Goal: Task Accomplishment & Management: Contribute content

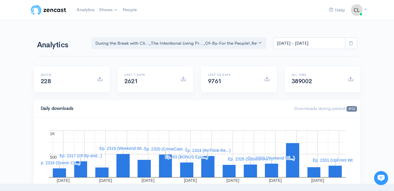
click at [48, 35] on div "Analytics During the Break with Cli... The Intentional Living Pr... Of-By-For t…" at bounding box center [196, 42] width 327 height 14
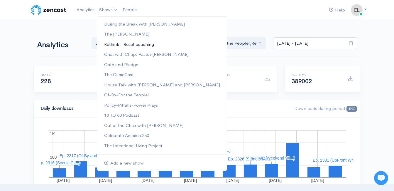
click at [113, 43] on link "Rethink - Reset coaching" at bounding box center [162, 44] width 130 height 10
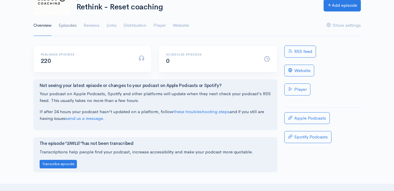
scroll to position [59, 0]
click at [70, 20] on link "Episodes" at bounding box center [68, 24] width 18 height 21
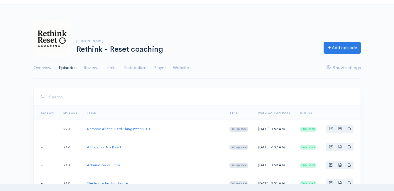
scroll to position [29, 0]
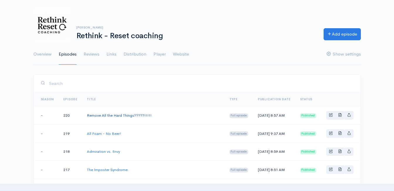
click at [116, 114] on link "Remove All the Hard Things?????!!!!!" at bounding box center [119, 115] width 65 height 5
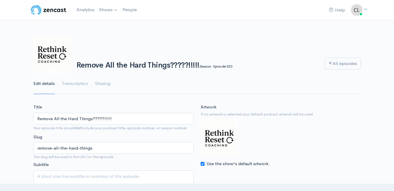
drag, startPoint x: 91, startPoint y: 117, endPoint x: 31, endPoint y: 109, distance: 60.4
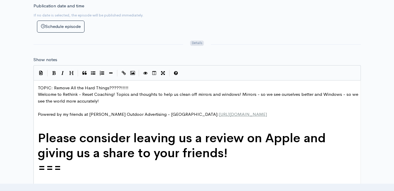
scroll to position [2, 0]
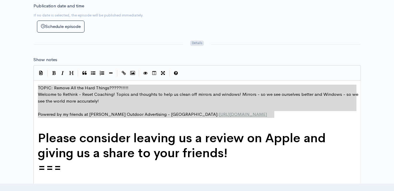
drag, startPoint x: 287, startPoint y: 116, endPoint x: 35, endPoint y: 88, distance: 254.0
type textarea "TOPIC: Remove All the Hard Things?????!!!!! Welcome to Rethink - Reset Coaching…"
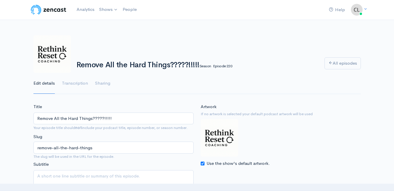
scroll to position [0, 0]
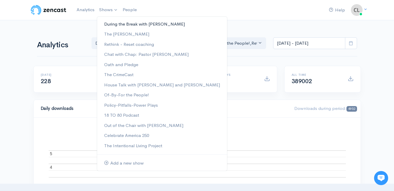
click at [111, 23] on link "During the Break with [PERSON_NAME]" at bounding box center [162, 24] width 130 height 10
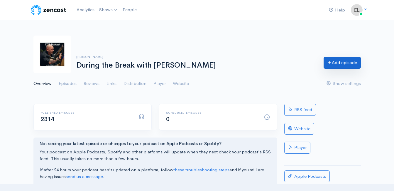
click at [335, 65] on link "Add episode" at bounding box center [341, 63] width 37 height 12
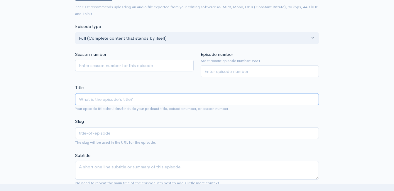
scroll to position [92, 0]
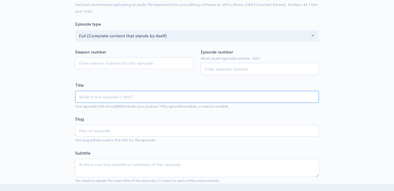
click at [177, 98] on input "Title" at bounding box center [197, 97] width 244 height 12
paste input "Remove All the Hard Things"
click at [79, 96] on input "Remove All the Hard Things" at bounding box center [197, 97] width 244 height 12
type input "RRemove All the Hard Things"
type input "rremove-all-the-hard-things"
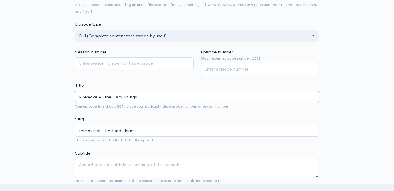
type input "ReRemove All the Hard Things"
type input "reremove-all-the-hard-things"
type input "ResRemove All the Hard Things"
type input "resremove-all-the-hard-things"
type input "ReRemove All the Hard Things"
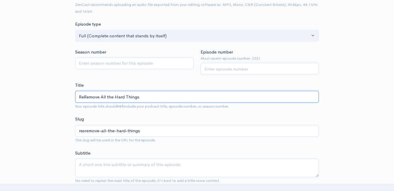
type input "reremove-all-the-hard-things"
type input "ReSRemove All the Hard Things"
type input "resremove-all-the-hard-things"
type input "ReSeRemove All the Hard Things"
type input "reseremove-all-the-hard-things"
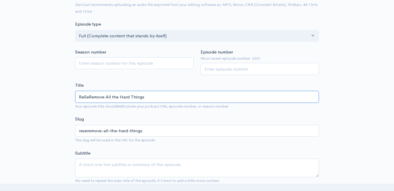
type input "ReSetRemove All the Hard Things"
type input "resetremove-all-the-hard-things"
type input "ReSet-Remove All the Hard Things"
type input "reset-remove-all-the-hard-things"
type input "ReSetRemove All the Hard Things"
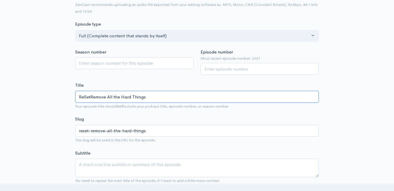
type input "resetremove-all-the-hard-things"
type input "ReSeRemove All the Hard Things"
type input "reseremove-all-the-hard-things"
type input "ReSRemove All the Hard Things"
type input "resremove-all-the-hard-things"
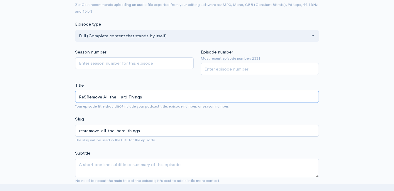
type input "ReRemove All the Hard Things"
type input "reremove-all-the-hard-things"
type input "ReTRemove All the Hard Things"
type input "retremove-all-the-hard-things"
type input "ReThiRemove All the Hard Things"
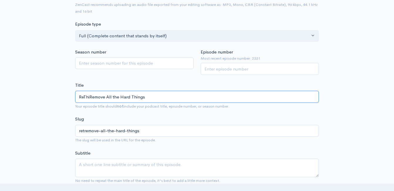
type input "rethiremove-all-the-hard-things"
type input "ReThinkRemove All the Hard Things"
type input "rethinkremove-all-the-hard-things"
type input "ReThink-Remove All the Hard Things"
type input "rethink-remove-all-the-hard-things"
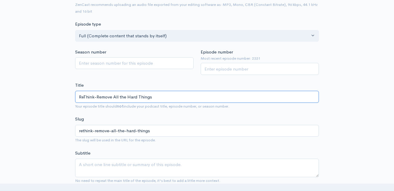
type input "ReThink-RRemove All the Hard Things"
type input "rethink-rremove-all-the-hard-things"
type input "ReThink-ReRemove All the Hard Things"
type input "rethink-reremove-all-the-hard-things"
type input "ReThink-ReSRemove All the Hard Things"
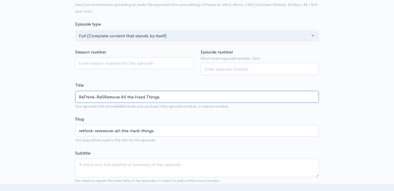
type input "rethink-resremove-all-the-hard-things"
type input "ReThink-ReSeRemove All the Hard Things"
type input "rethink-reseremove-all-the-hard-things"
type input "ReThink-ReSetRemove All the Hard Things"
type input "rethink-resetremove-all-the-hard-things"
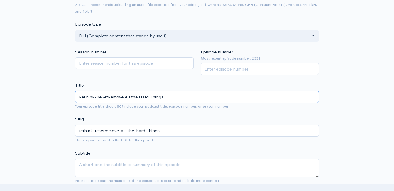
type input "ReThink-ReSet Remove All the Hard Things"
type input "rethink-reset-remove-all-the-hard-things"
type input "ReThink-ReSet CRemove All the Hard Things"
type input "rethink-reset-cremove-all-the-hard-things"
type input "ReThink-ReSet CoaRemove All the Hard Things"
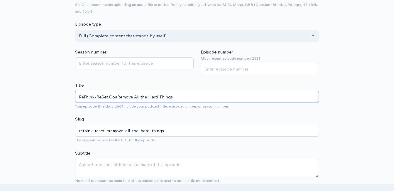
type input "rethink-reset-coaremove-all-the-hard-things"
type input "ReThink-ReSet CoacRemove All the Hard Things"
type input "rethink-reset-coacremove-all-the-hard-things"
type input "ReThink-ReSet CoachRemove All the Hard Things"
type input "rethink-reset-coachremove-all-the-hard-things"
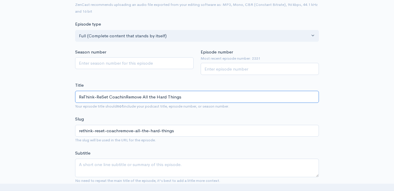
type input "ReThink-ReSet CoachingRemove All the Hard Things"
type input "rethink-reset-coachingremove-all-the-hard-things"
type input "ReThink-ReSet Coaching Remove All the Hard Things"
type input "rethink-reset-coaching-remove-all-the-hard-things"
type input "ReThink-ReSet Coaching SRemove All the Hard Things"
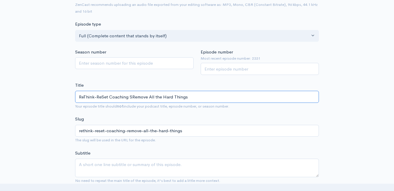
type input "rethink-reset-coaching-sremove-all-the-hard-things"
type input "ReThink-ReSet Coaching ShaRemove All the Hard Things"
type input "rethink-reset-coaching-sharemove-all-the-hard-things"
type input "ReThink-ReSet Coaching SharRemove All the Hard Things"
type input "rethink-reset-coaching-sharremove-all-the-hard-things"
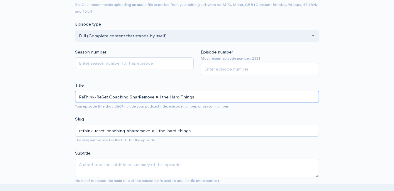
type input "ReThink-ReSet Coaching ShareRemove All the Hard Things"
type input "rethink-reset-coaching-shareremove-all-the-hard-things"
type input "ReThink-ReSet Coaching Share: Remove All the Hard Things"
type input "rethink-reset-coaching-share-remove-all-the-hard-things"
click at [226, 97] on input "ReThink-ReSet Coaching Share: Remove All the Hard Things" at bounding box center [197, 97] width 244 height 12
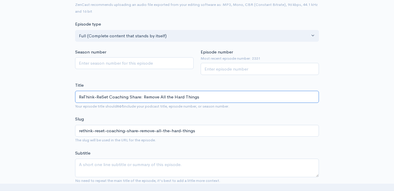
click at [225, 97] on input "ReThink-ReSet Coaching Share: Remove All the Hard Things" at bounding box center [197, 97] width 244 height 12
type input "ReThink-ReSet Coaching Share: Remove All the Hard Things!?f"
type input "rethink-reset-coaching-share-remove-all-the-hard-thingsf"
type input "ReThink-ReSet Coaching Share: Remove All the Hard Things!?"
type input "rethink-reset-coaching-share-remove-all-the-hard-things"
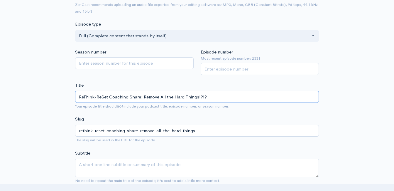
type input "ReThink-ReSet Coaching Share: Remove All the Hard Things!?!?"
click at [254, 70] on input "Episode number" at bounding box center [260, 69] width 118 height 12
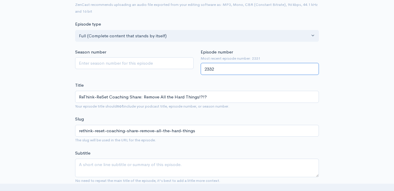
type input "2332"
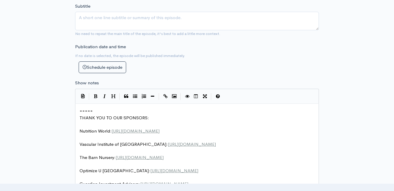
scroll to position [2, 0]
type textarea "​====="
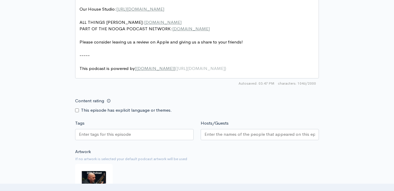
scroll to position [502, 0]
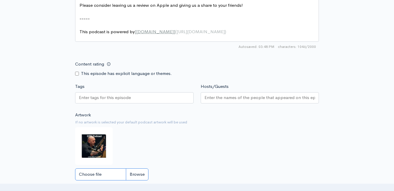
click at [133, 176] on input "Choose file" at bounding box center [111, 174] width 73 height 12
type input "C:\fakepath\530360963_122140083320850206_514403993593911893_n.jpg"
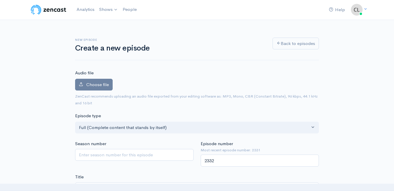
scroll to position [0, 0]
click at [96, 81] on label "Choose file" at bounding box center [94, 85] width 38 height 12
click at [0, 0] on input "Choose file" at bounding box center [0, 0] width 0 height 0
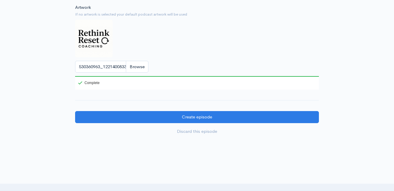
scroll to position [645, 0]
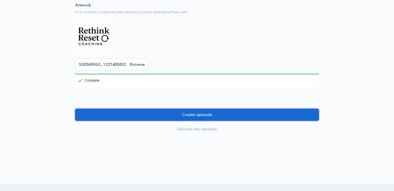
click at [160, 121] on input "Create episode" at bounding box center [197, 114] width 244 height 12
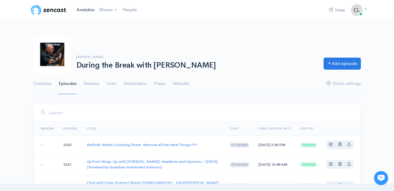
click at [77, 6] on link "Analytics" at bounding box center [85, 10] width 23 height 13
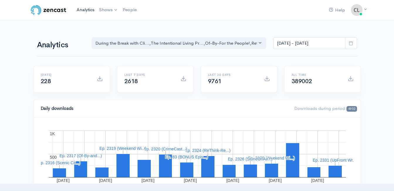
click at [93, 9] on link "Analytics" at bounding box center [85, 10] width 23 height 13
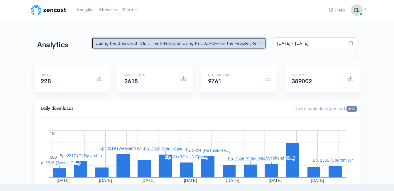
click at [264, 45] on button "During the Break with Cli... , The Intentional Living Pr... , Of-By-For the Peo…" at bounding box center [178, 43] width 175 height 12
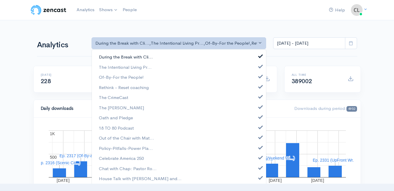
click at [164, 59] on link "During the Break with Cli..." at bounding box center [179, 57] width 174 height 10
drag, startPoint x: 141, startPoint y: 67, endPoint x: 140, endPoint y: 72, distance: 5.4
click at [141, 68] on span "The Intentional Living Pr..." at bounding box center [125, 67] width 53 height 7
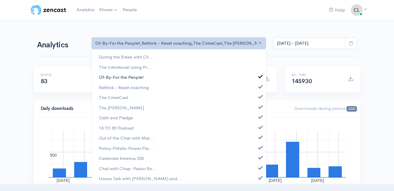
click at [139, 75] on span "Of-By-For the People!" at bounding box center [121, 77] width 45 height 7
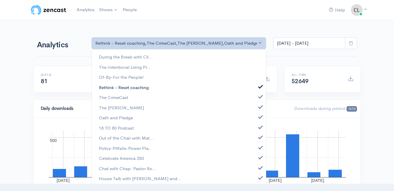
click at [130, 88] on span "Rethink - Reset coaching" at bounding box center [124, 87] width 50 height 7
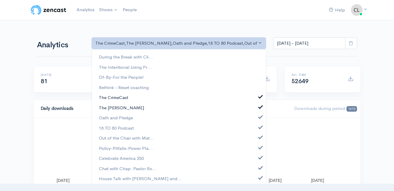
drag, startPoint x: 124, startPoint y: 97, endPoint x: 122, endPoint y: 104, distance: 7.0
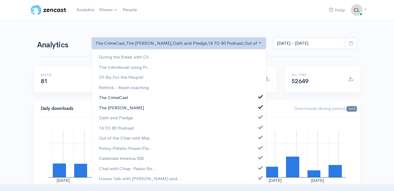
click at [124, 98] on span "The CrimeCast" at bounding box center [113, 97] width 29 height 7
click at [122, 107] on span "The [PERSON_NAME]" at bounding box center [121, 107] width 45 height 7
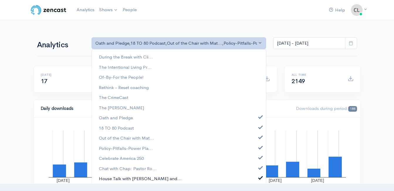
click at [119, 180] on span "House Talk with [PERSON_NAME] and..." at bounding box center [140, 178] width 83 height 7
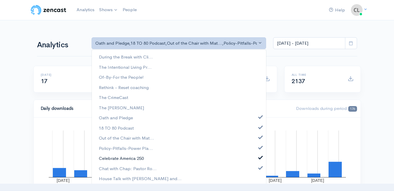
click at [120, 157] on span "Celebrate America 250" at bounding box center [121, 158] width 45 height 7
click at [120, 149] on span "Policy-Pitfalls-Power Pla..." at bounding box center [126, 148] width 54 height 7
click at [119, 138] on span "Out of the Chair with Mat..." at bounding box center [126, 138] width 55 height 7
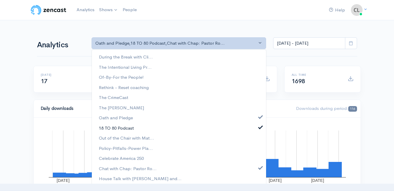
click at [120, 127] on span "18 TO 80 Podcast" at bounding box center [116, 127] width 35 height 7
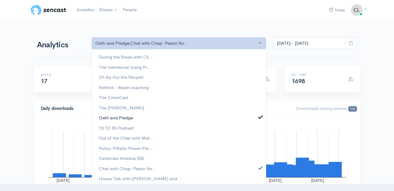
click at [121, 118] on span "Oath and Pledge" at bounding box center [116, 117] width 34 height 7
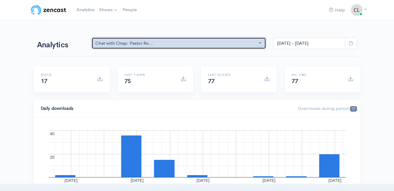
click at [180, 48] on button "Chat with Chap: Pastor Ro..." at bounding box center [178, 43] width 175 height 12
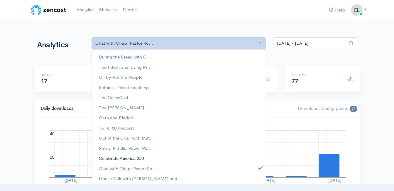
scroll to position [1, 0]
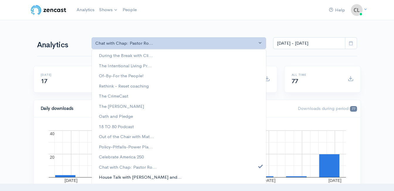
click at [127, 175] on span "House Talk with [PERSON_NAME] and..." at bounding box center [140, 177] width 83 height 7
click at [128, 167] on span "Chat with Chap: Pastor Ro..." at bounding box center [128, 166] width 58 height 7
select select "15875"
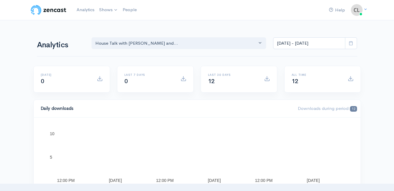
click at [351, 42] on icon at bounding box center [351, 43] width 4 height 4
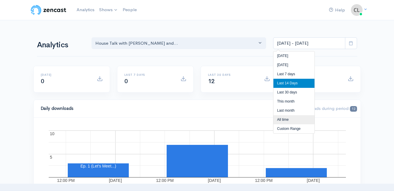
click at [288, 120] on li "All time" at bounding box center [293, 119] width 41 height 9
type input "May 20, 2018 - Sep 8, 2025"
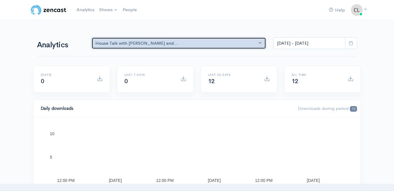
click at [221, 43] on div "House Talk with [PERSON_NAME] and..." at bounding box center [176, 43] width 162 height 7
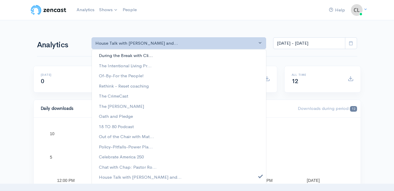
scroll to position [0, 0]
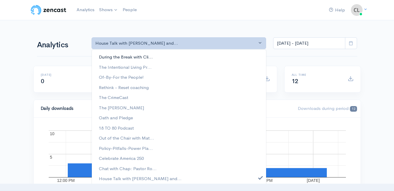
click at [156, 57] on link "During the Break with Cli..." at bounding box center [179, 57] width 174 height 10
select select "1941"
click at [351, 42] on icon at bounding box center [351, 43] width 4 height 4
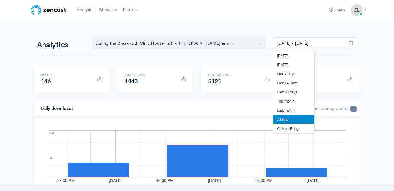
click at [285, 121] on li "All time" at bounding box center [293, 119] width 41 height 9
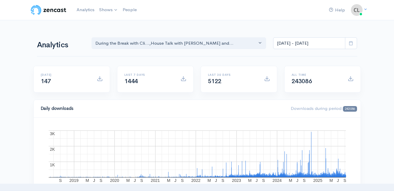
click at [257, 55] on div "Analytics During the Break with Cli... The Intentional Living Pr... Of-By-For t…" at bounding box center [197, 42] width 320 height 28
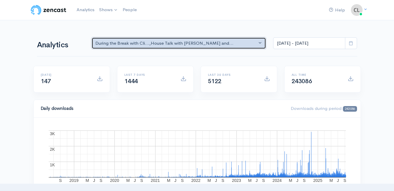
click at [125, 45] on div "During the Break with Cli... , House Talk with Lori and..." at bounding box center [176, 43] width 162 height 7
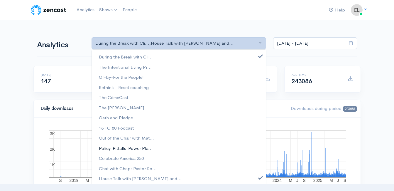
scroll to position [1, 0]
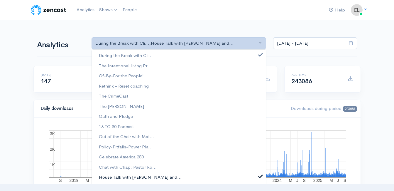
click at [139, 179] on span "House Talk with [PERSON_NAME] and..." at bounding box center [140, 177] width 83 height 7
click at [351, 45] on icon at bounding box center [351, 43] width 4 height 4
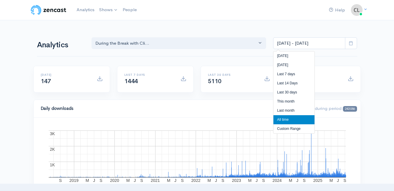
click at [283, 121] on li "All time" at bounding box center [293, 119] width 41 height 9
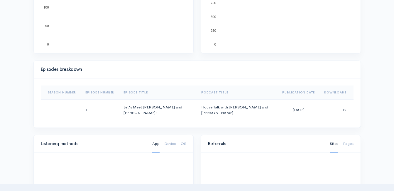
scroll to position [235, 0]
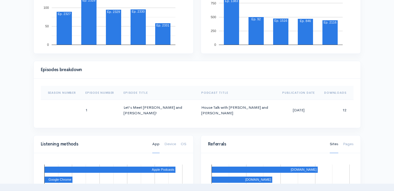
click at [48, 95] on th "Season Number" at bounding box center [61, 93] width 40 height 14
click at [51, 85] on div "Season Number Episode Number Episode Title Podcast Title Publication Date Downl…" at bounding box center [197, 103] width 327 height 49
click at [102, 92] on th "Episode Number" at bounding box center [104, 93] width 38 height 14
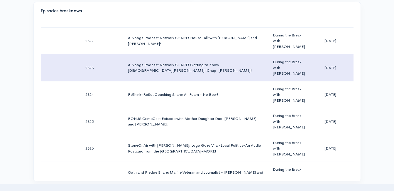
scroll to position [62042, 0]
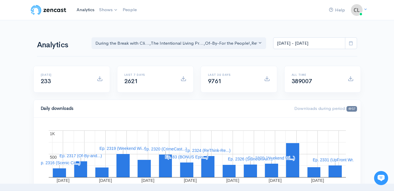
click at [86, 7] on link "Analytics" at bounding box center [85, 10] width 23 height 13
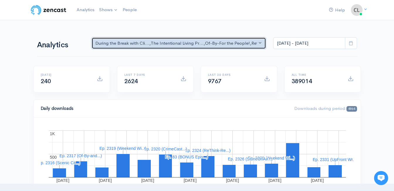
click at [258, 42] on button "During the Break with Cli... , The Intentional Living Pr... , Of-By-For the Peo…" at bounding box center [178, 43] width 175 height 12
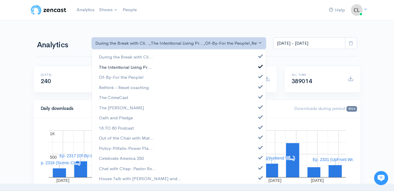
click at [138, 67] on span "The Intentional Living Pr..." at bounding box center [125, 67] width 53 height 7
click at [140, 80] on span "Of-By-For the People!" at bounding box center [121, 77] width 45 height 7
click at [142, 88] on span "Rethink - Reset coaching" at bounding box center [124, 87] width 50 height 7
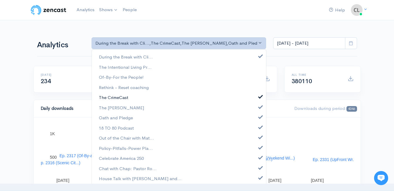
drag, startPoint x: 122, startPoint y: 97, endPoint x: 122, endPoint y: 108, distance: 10.6
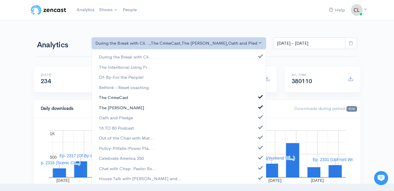
click at [122, 98] on span "The CrimeCast" at bounding box center [113, 97] width 29 height 7
click at [122, 107] on span "The [PERSON_NAME]" at bounding box center [121, 107] width 45 height 7
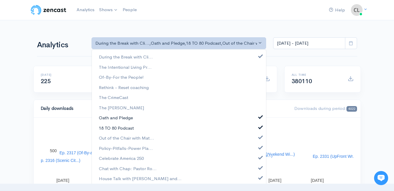
drag, startPoint x: 123, startPoint y: 116, endPoint x: 123, endPoint y: 124, distance: 7.9
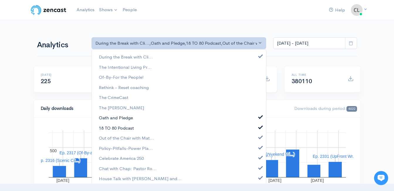
click at [123, 116] on span "Oath and Pledge" at bounding box center [116, 117] width 34 height 7
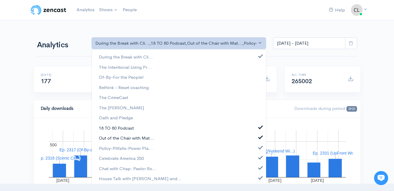
click at [122, 128] on span "18 TO 80 Podcast" at bounding box center [116, 127] width 35 height 7
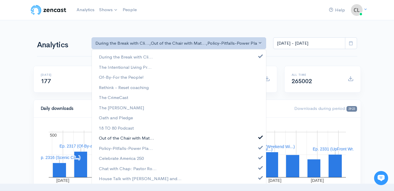
click at [124, 135] on span "Out of the Chair with Mat..." at bounding box center [126, 138] width 55 height 7
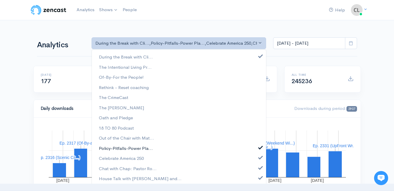
click at [126, 147] on span "Policy-Pitfalls-Power Pla..." at bounding box center [126, 148] width 54 height 7
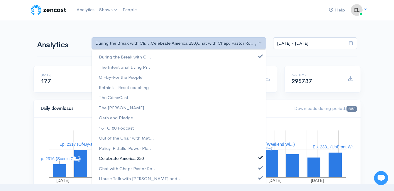
click at [128, 157] on span "Celebrate America 250" at bounding box center [121, 158] width 45 height 7
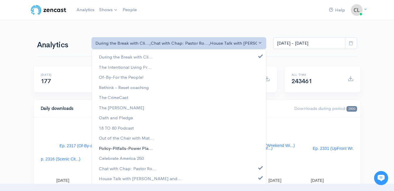
scroll to position [1, 0]
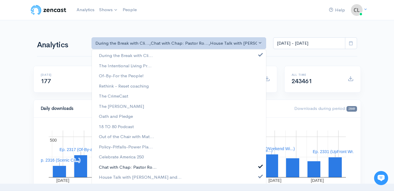
click at [130, 164] on span "Chat with Chap: Pastor Ro..." at bounding box center [128, 166] width 58 height 7
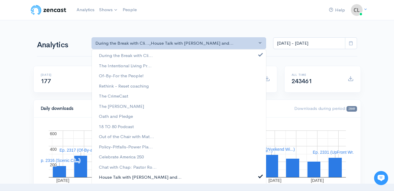
click at [129, 175] on span "House Talk with [PERSON_NAME] and..." at bounding box center [140, 177] width 83 height 7
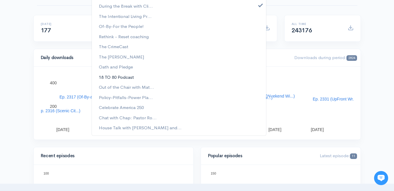
scroll to position [0, 0]
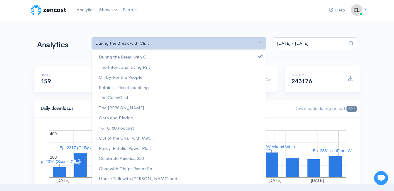
click at [34, 56] on div "Analytics During the Break with Cli... The Intentional Living Pr... Of-By-For t…" at bounding box center [196, 42] width 327 height 28
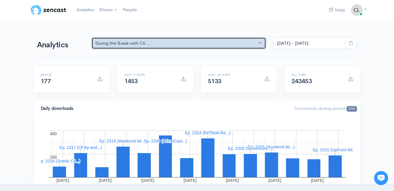
click at [157, 42] on div "During the Break with Cli..." at bounding box center [176, 43] width 162 height 7
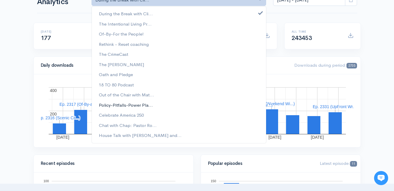
scroll to position [29, 0]
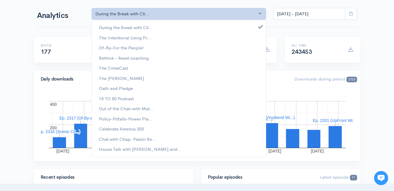
drag, startPoint x: 4, startPoint y: 72, endPoint x: 4, endPoint y: 65, distance: 7.1
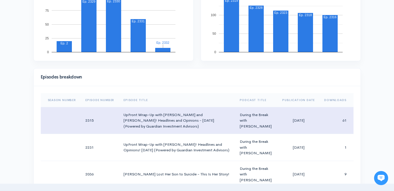
scroll to position [235, 0]
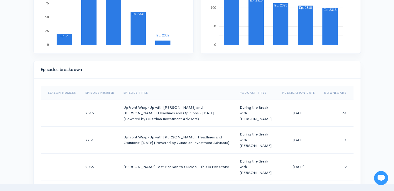
click at [129, 92] on th "Episode Title" at bounding box center [177, 93] width 116 height 14
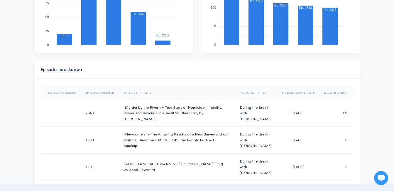
click at [142, 93] on th "Episode Title" at bounding box center [177, 93] width 116 height 14
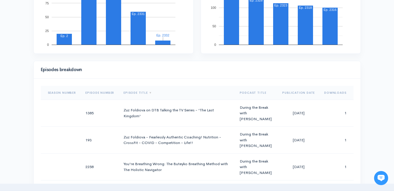
click at [142, 94] on th "Episode Title" at bounding box center [177, 93] width 116 height 14
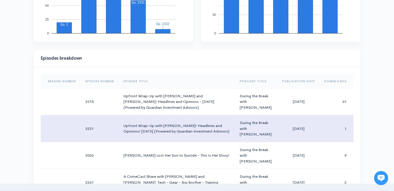
scroll to position [264, 0]
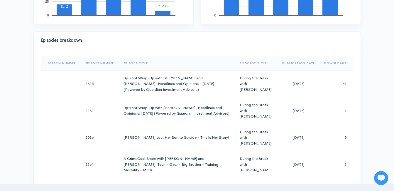
click at [103, 65] on th "Episode Number" at bounding box center [100, 63] width 38 height 14
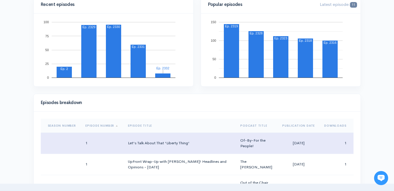
scroll to position [205, 0]
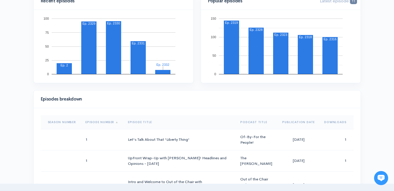
click at [293, 123] on th "Publication Date" at bounding box center [298, 122] width 42 height 14
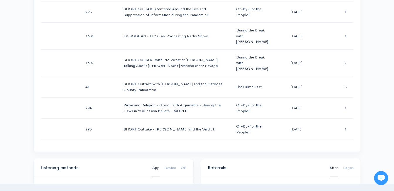
scroll to position [20379, 0]
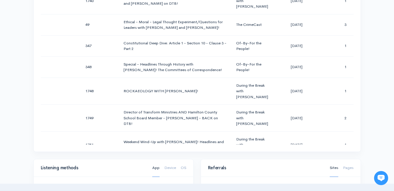
scroll to position [23282, 0]
